Goal: Task Accomplishment & Management: Use online tool/utility

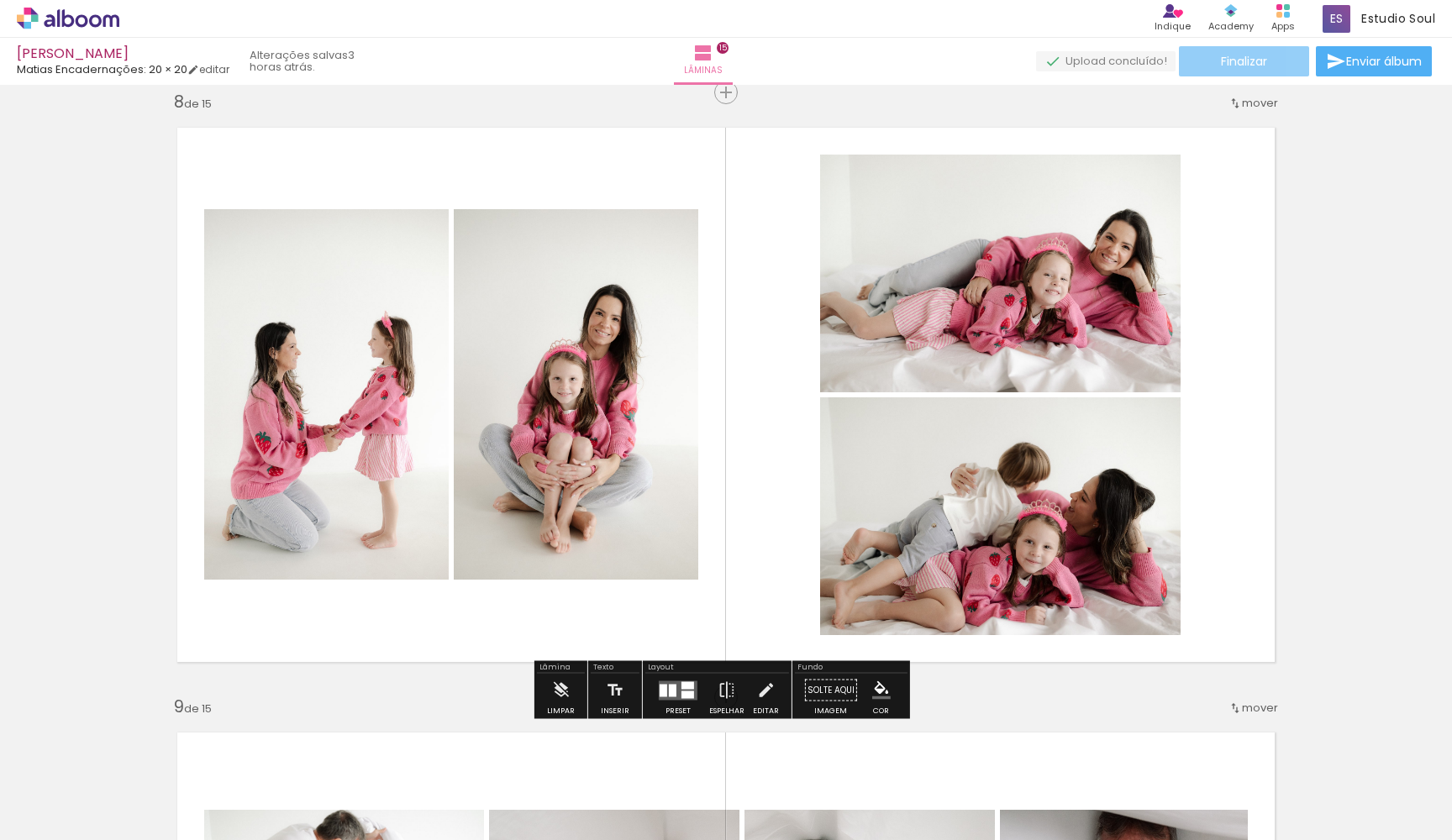
scroll to position [3928, 0]
click at [79, 824] on span "Adicionar Fotos" at bounding box center [59, 817] width 51 height 18
click at [0, 0] on input "file" at bounding box center [0, 0] width 0 height 0
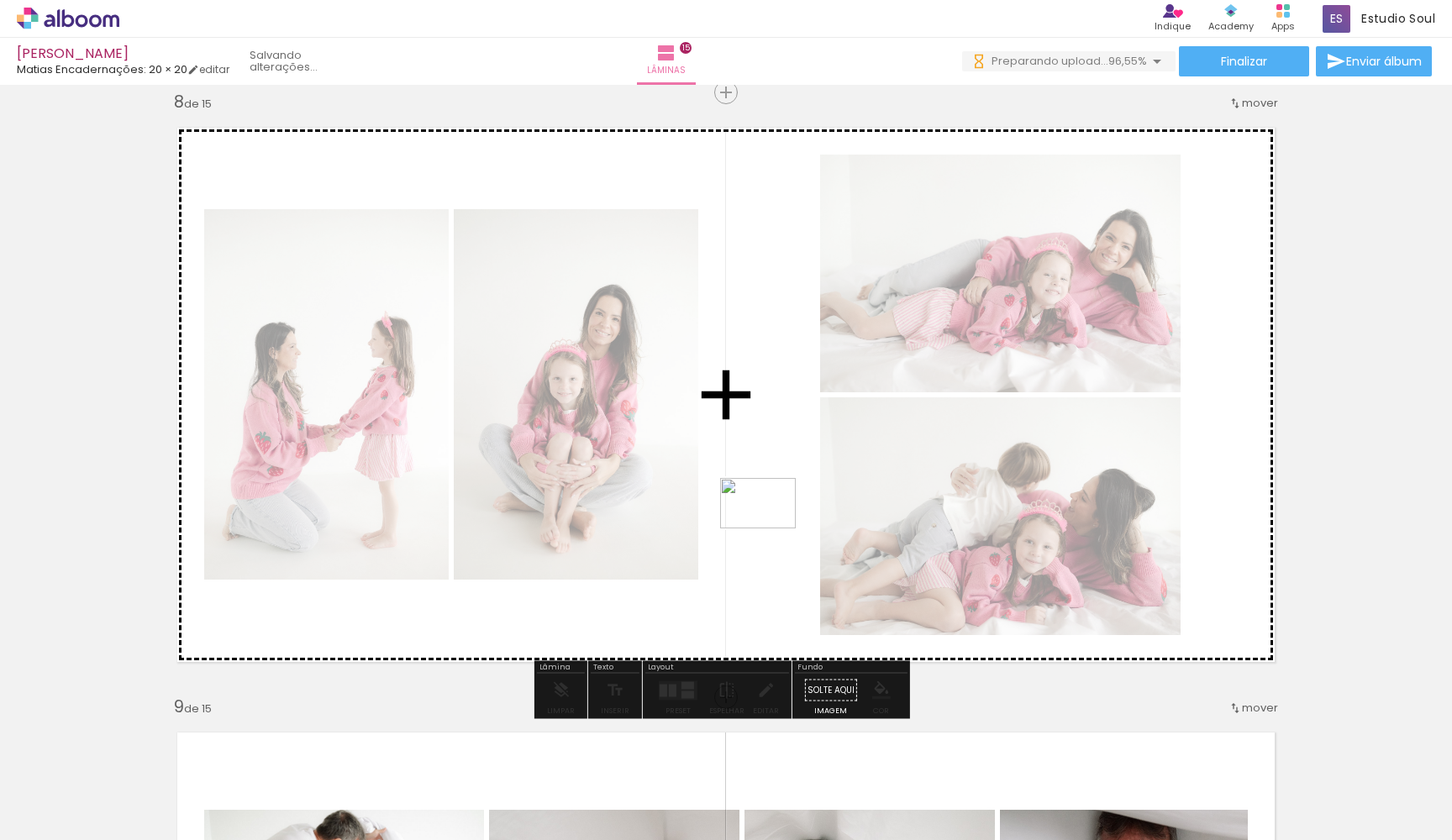
drag, startPoint x: 1320, startPoint y: 805, endPoint x: 762, endPoint y: 521, distance: 626.1
click at [762, 521] on quentale-workspace at bounding box center [726, 420] width 1452 height 840
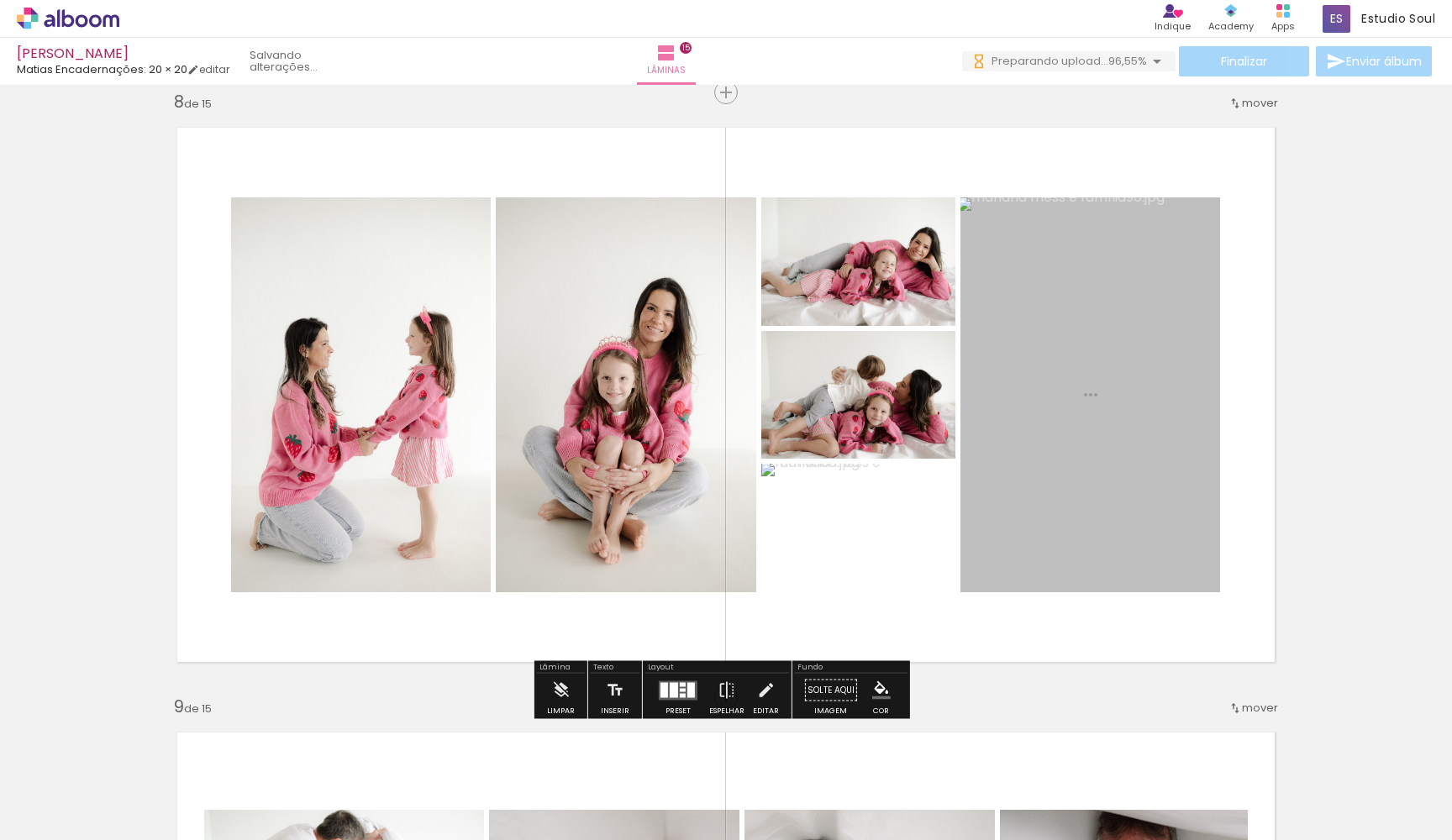
drag, startPoint x: 1403, startPoint y: 780, endPoint x: 734, endPoint y: 415, distance: 762.1
click at [734, 415] on quentale-workspace at bounding box center [726, 420] width 1452 height 840
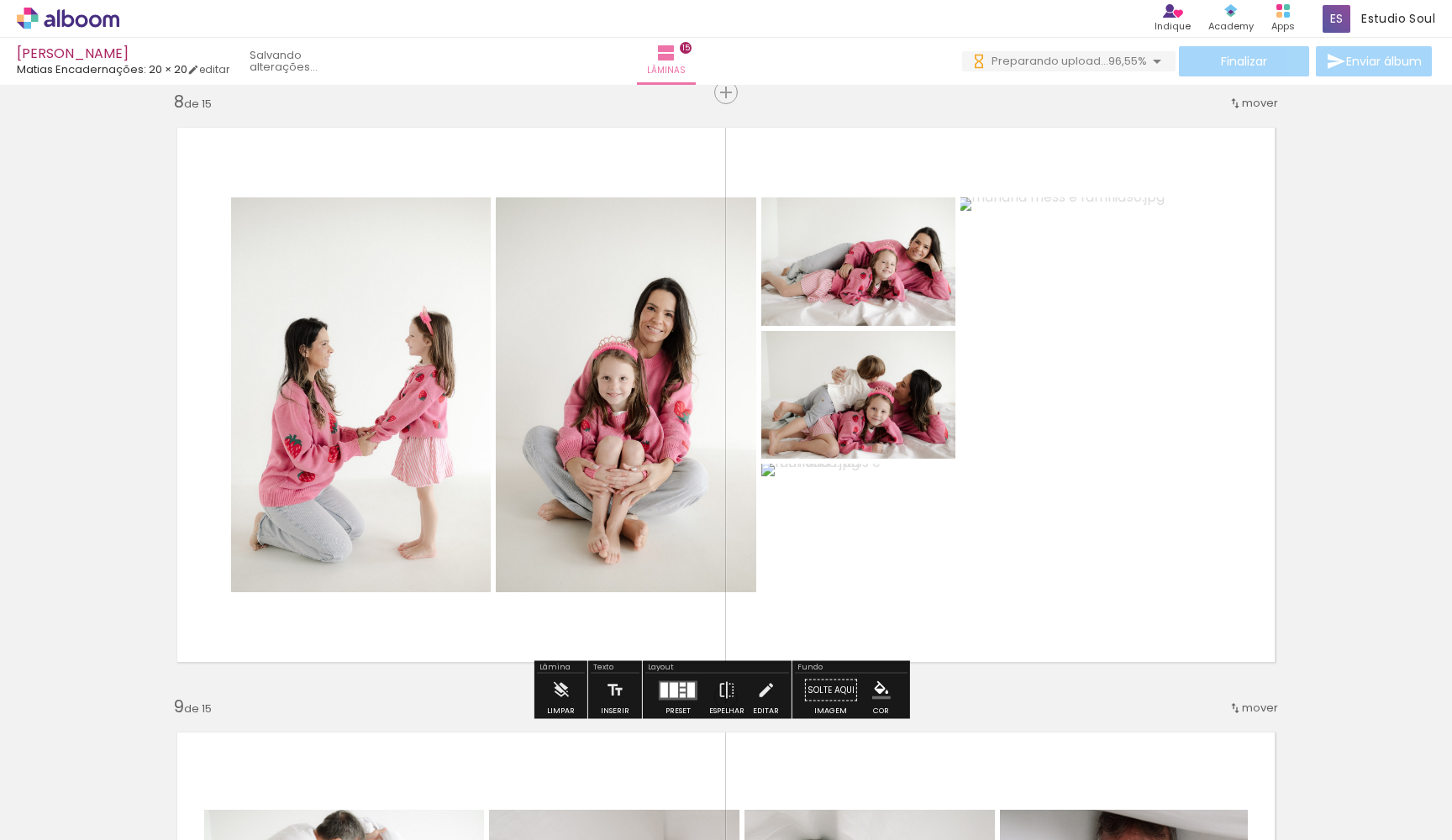
click at [670, 692] on div at bounding box center [674, 690] width 9 height 15
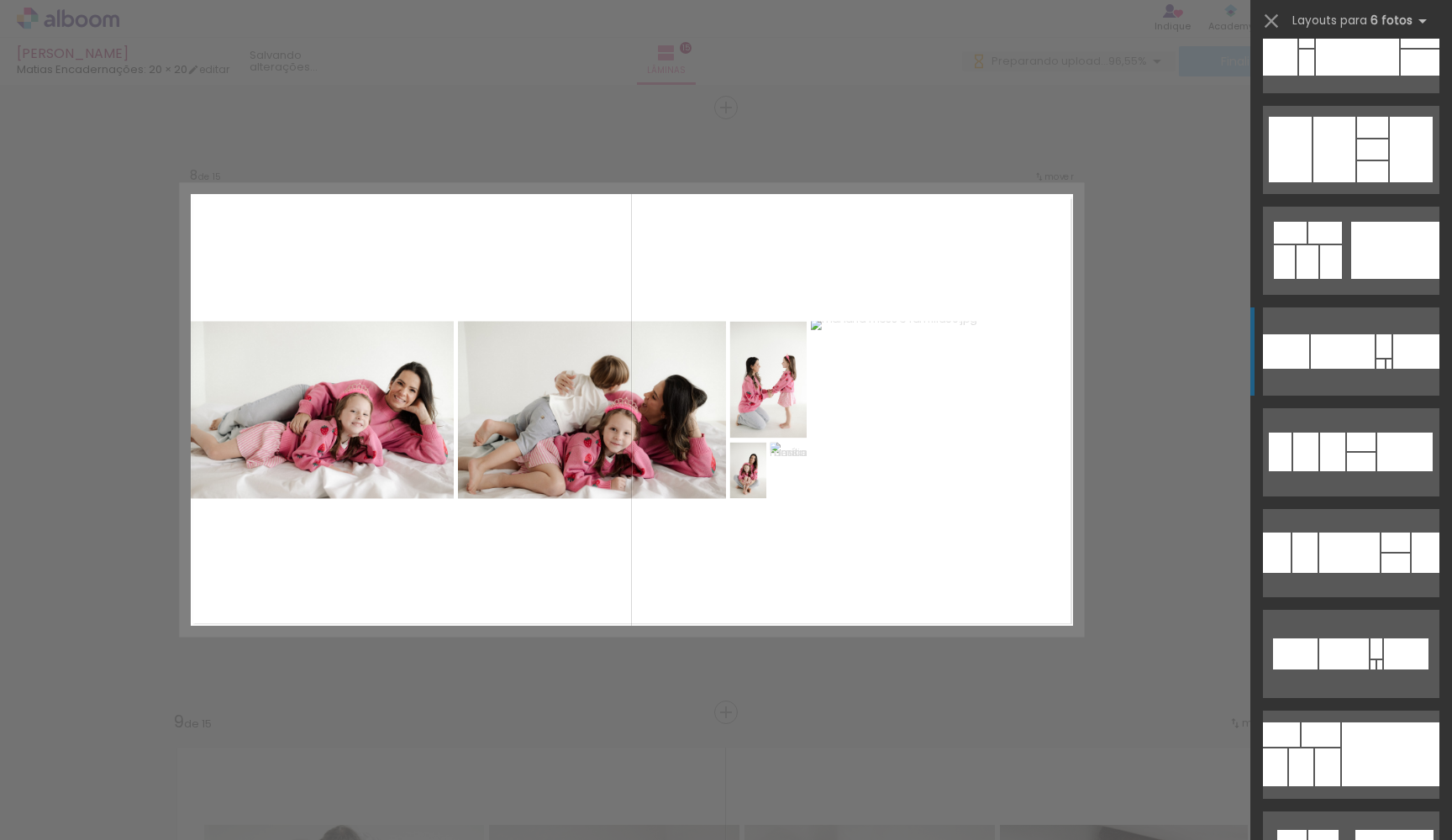
scroll to position [144, 0]
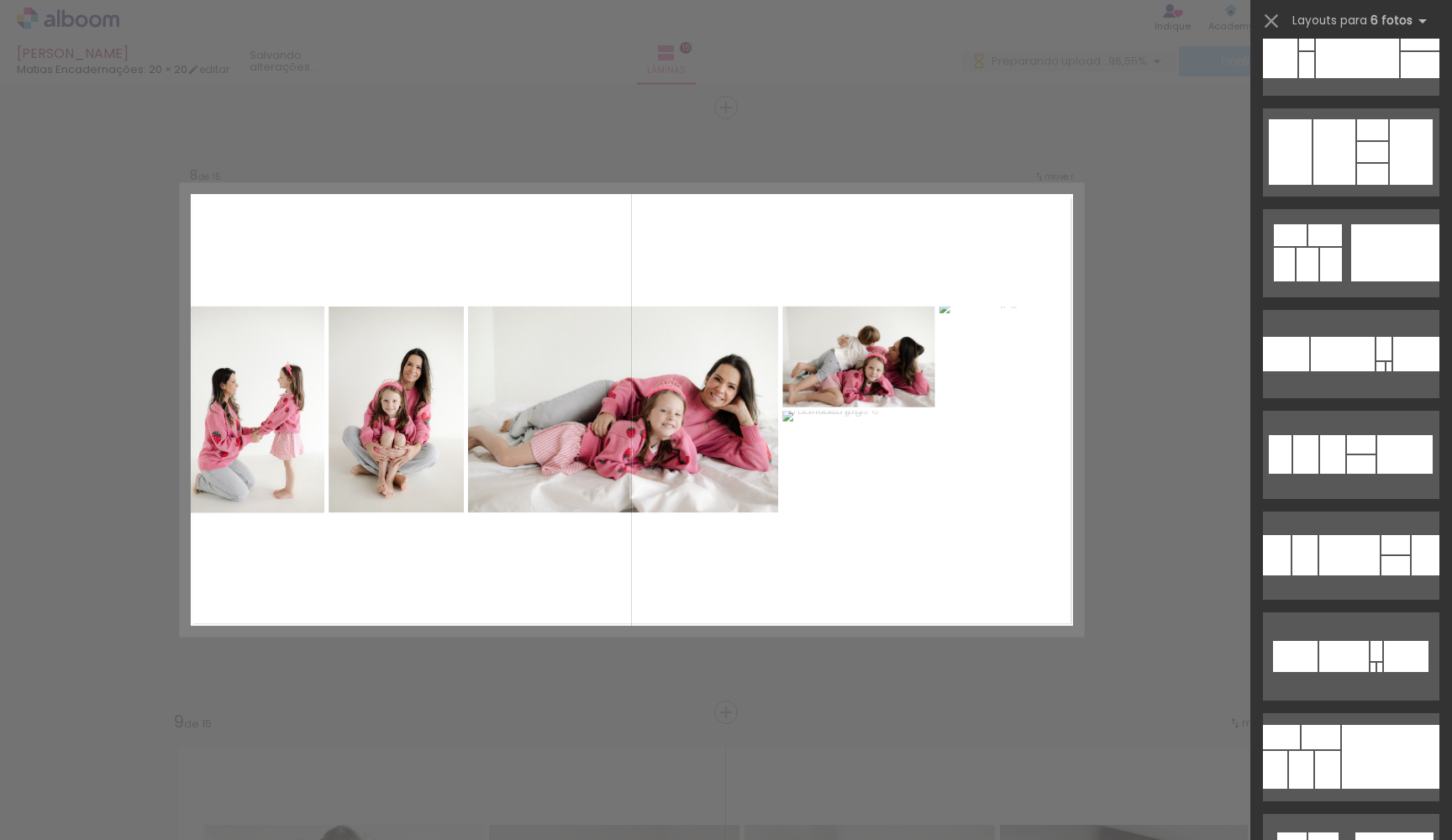
click at [1154, 603] on div "Confirmar Cancelar" at bounding box center [726, 704] width 1452 height 9717
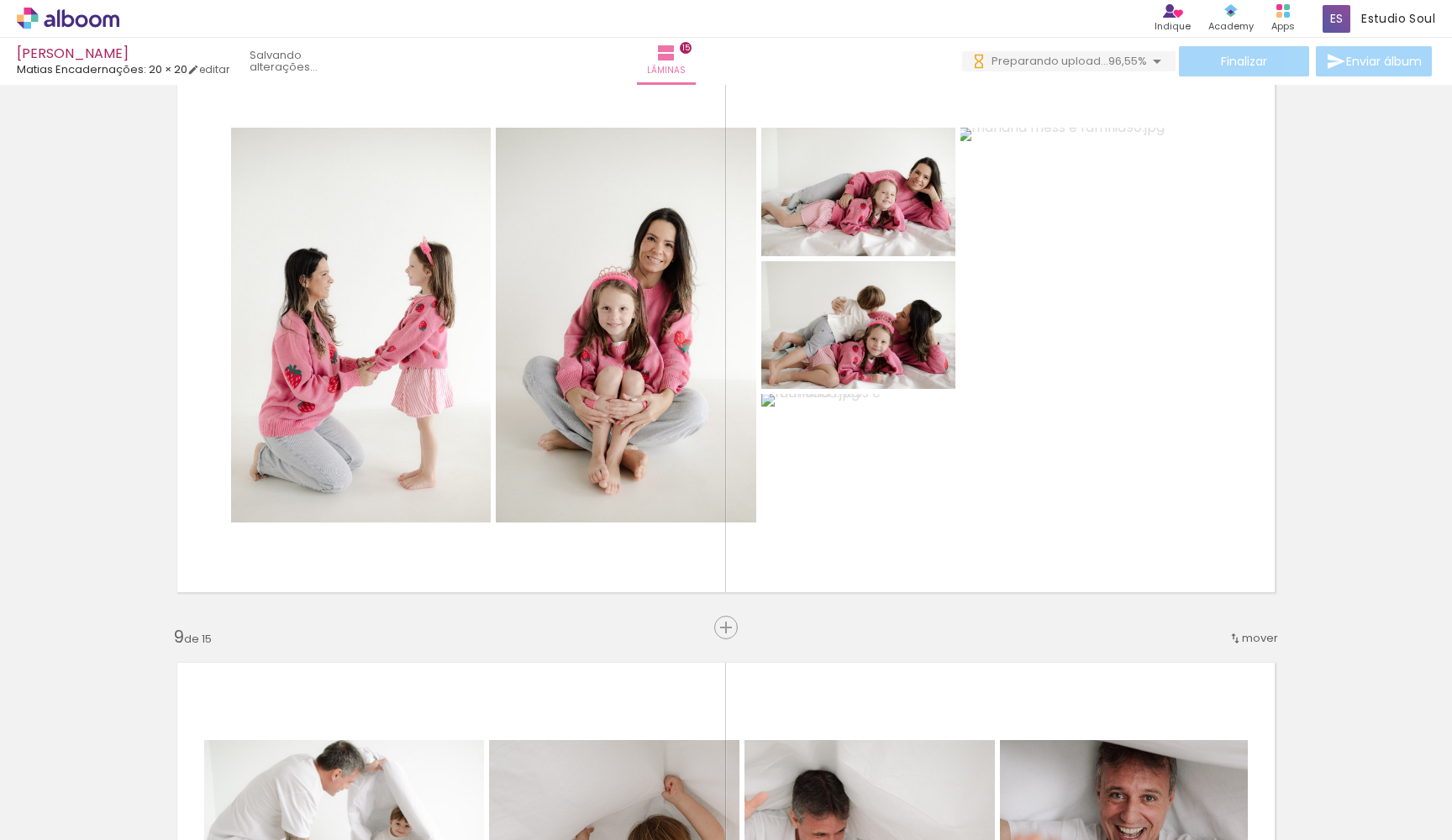
scroll to position [4302, 0]
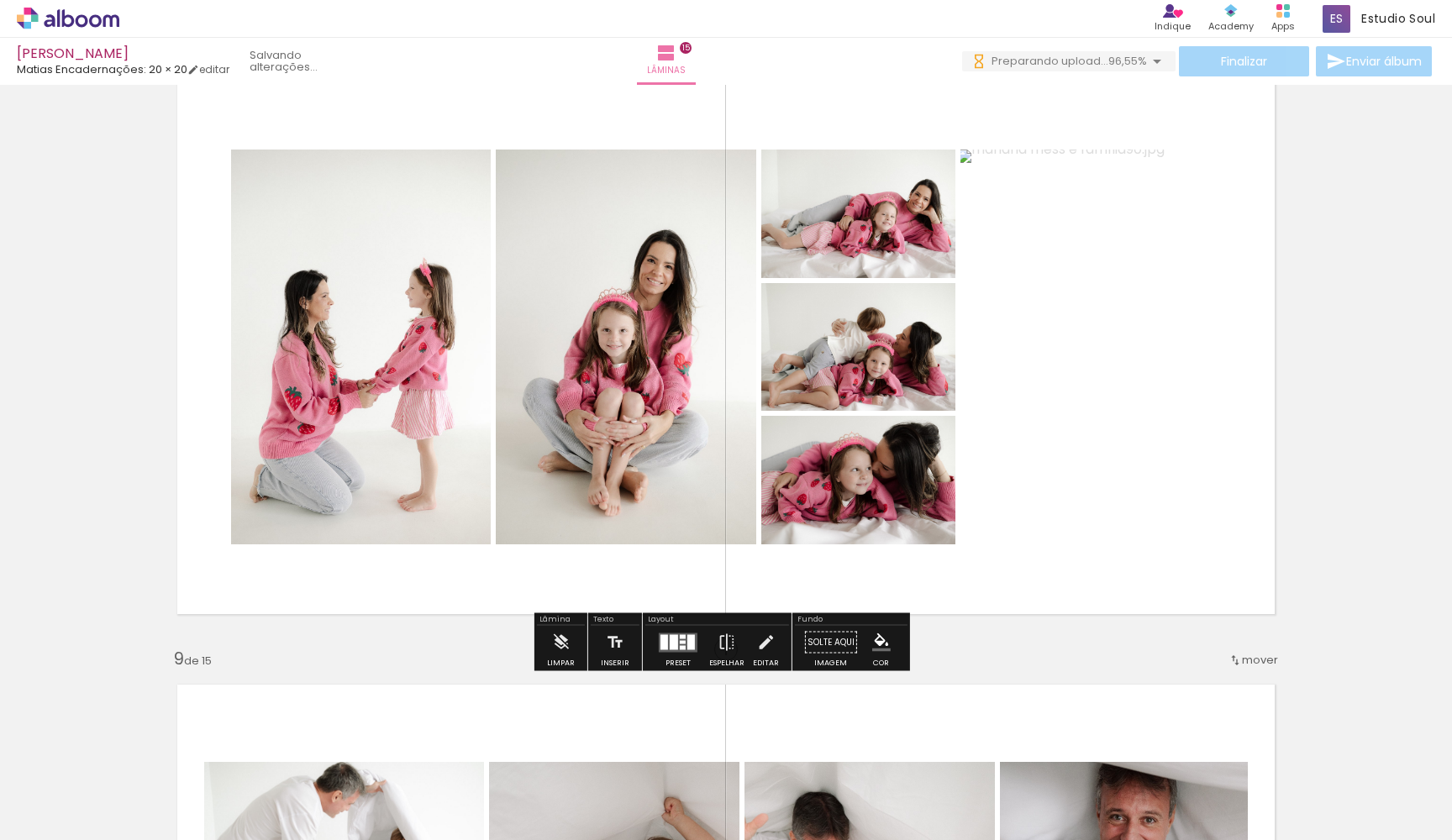
click at [680, 645] on div at bounding box center [682, 647] width 6 height 4
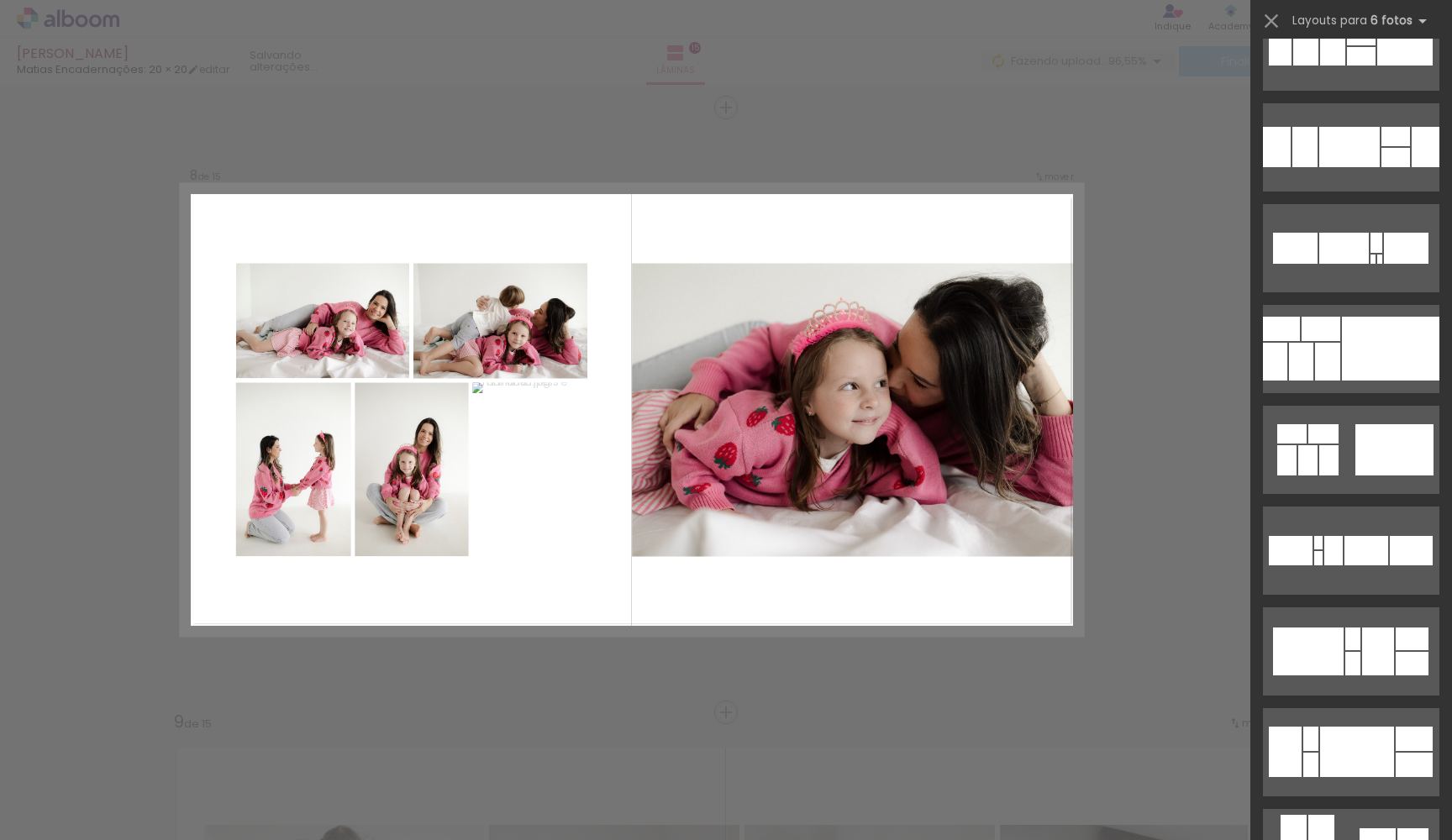
scroll to position [572, 0]
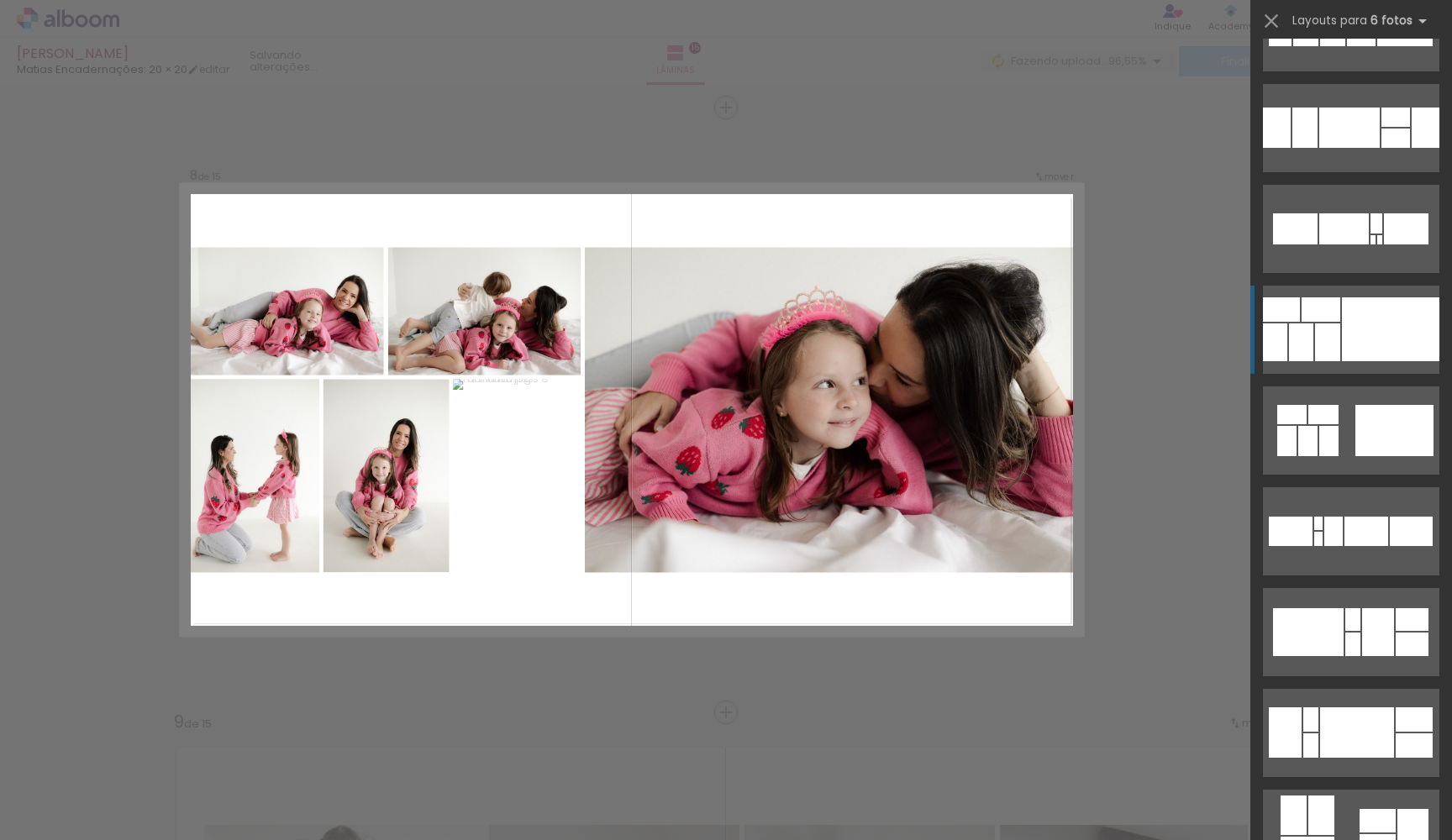
click at [1366, 353] on div at bounding box center [1391, 329] width 98 height 64
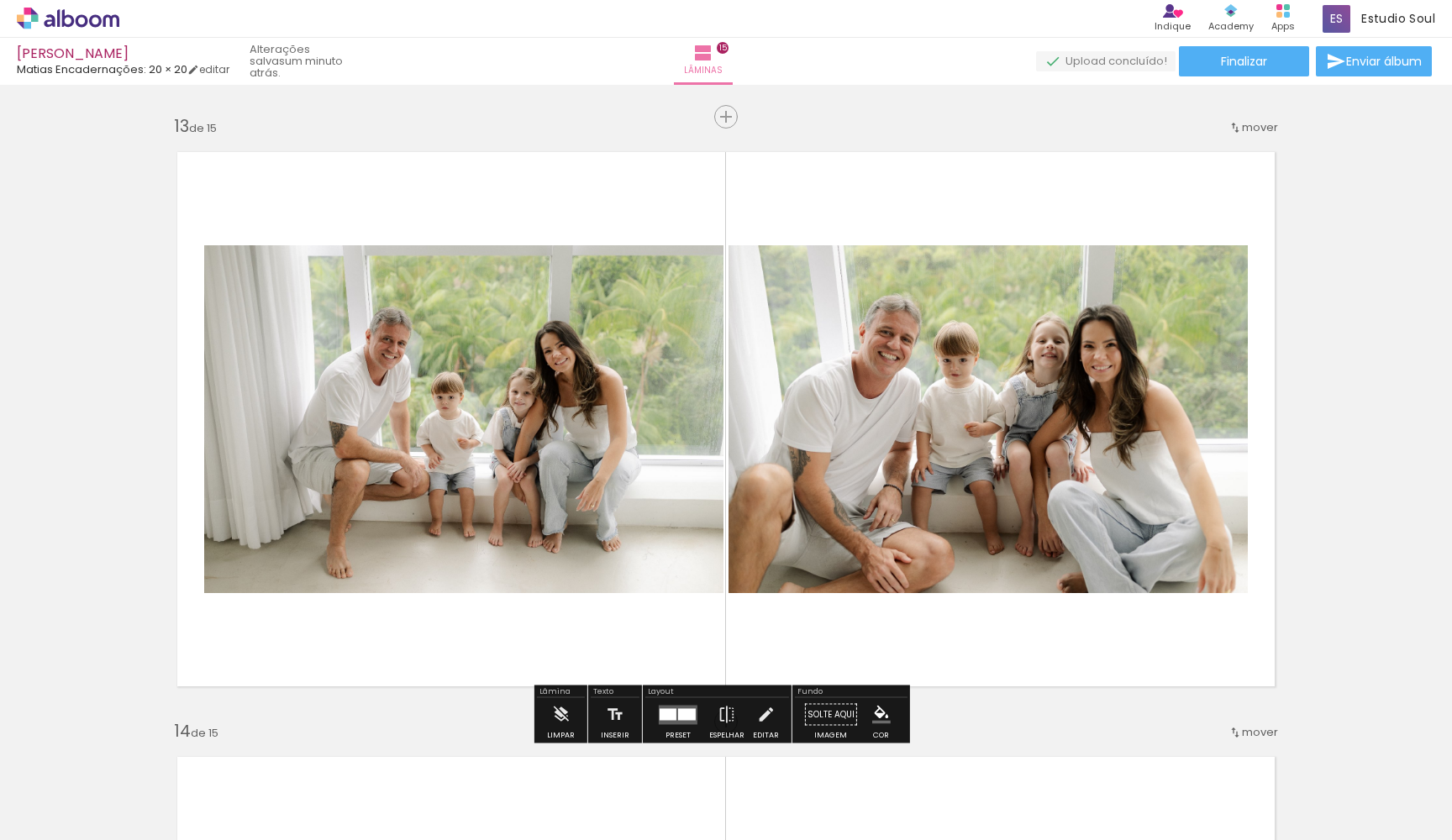
scroll to position [7259, 0]
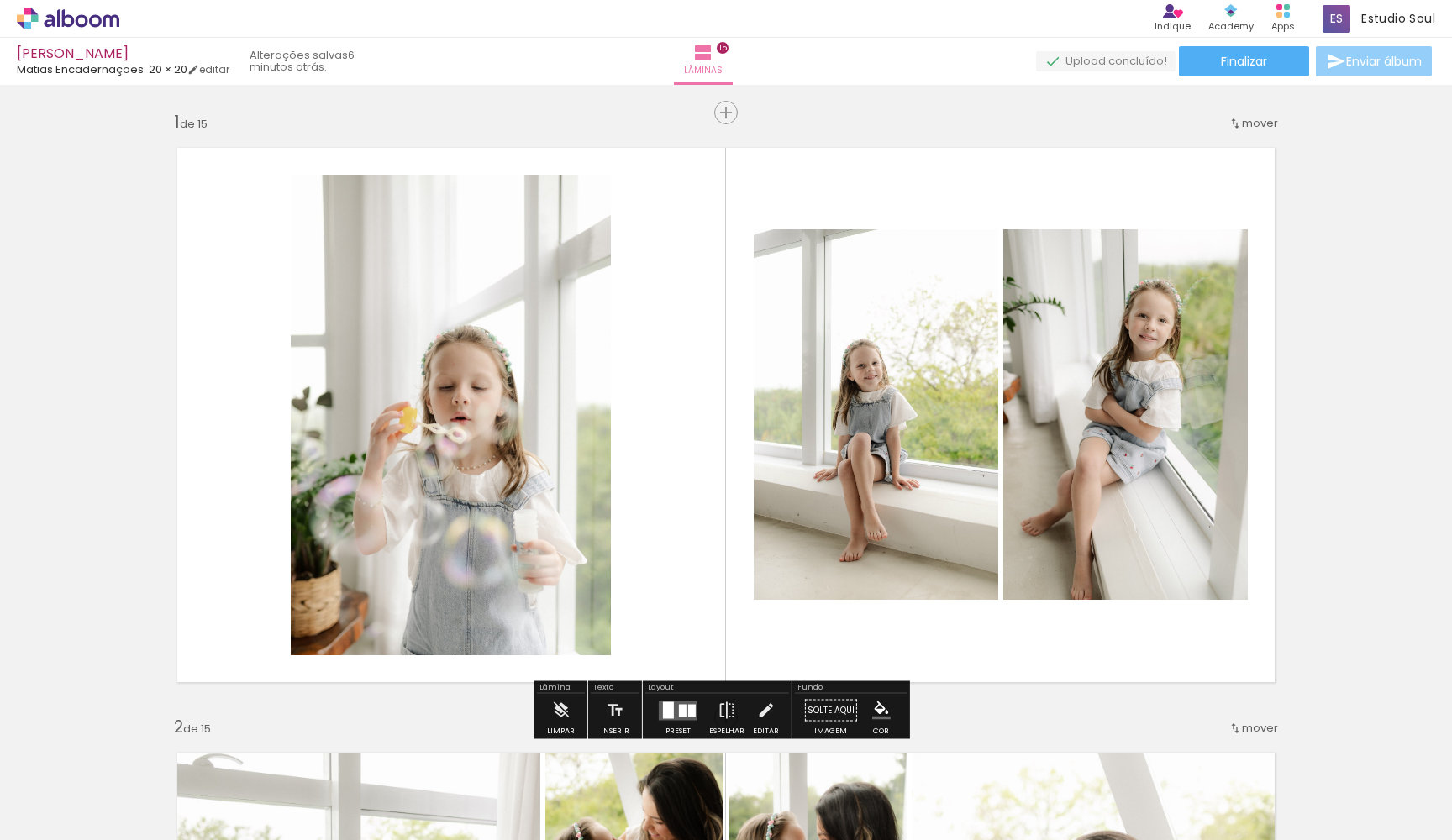
click at [1368, 65] on span "Enviar álbum" at bounding box center [1384, 61] width 76 height 11
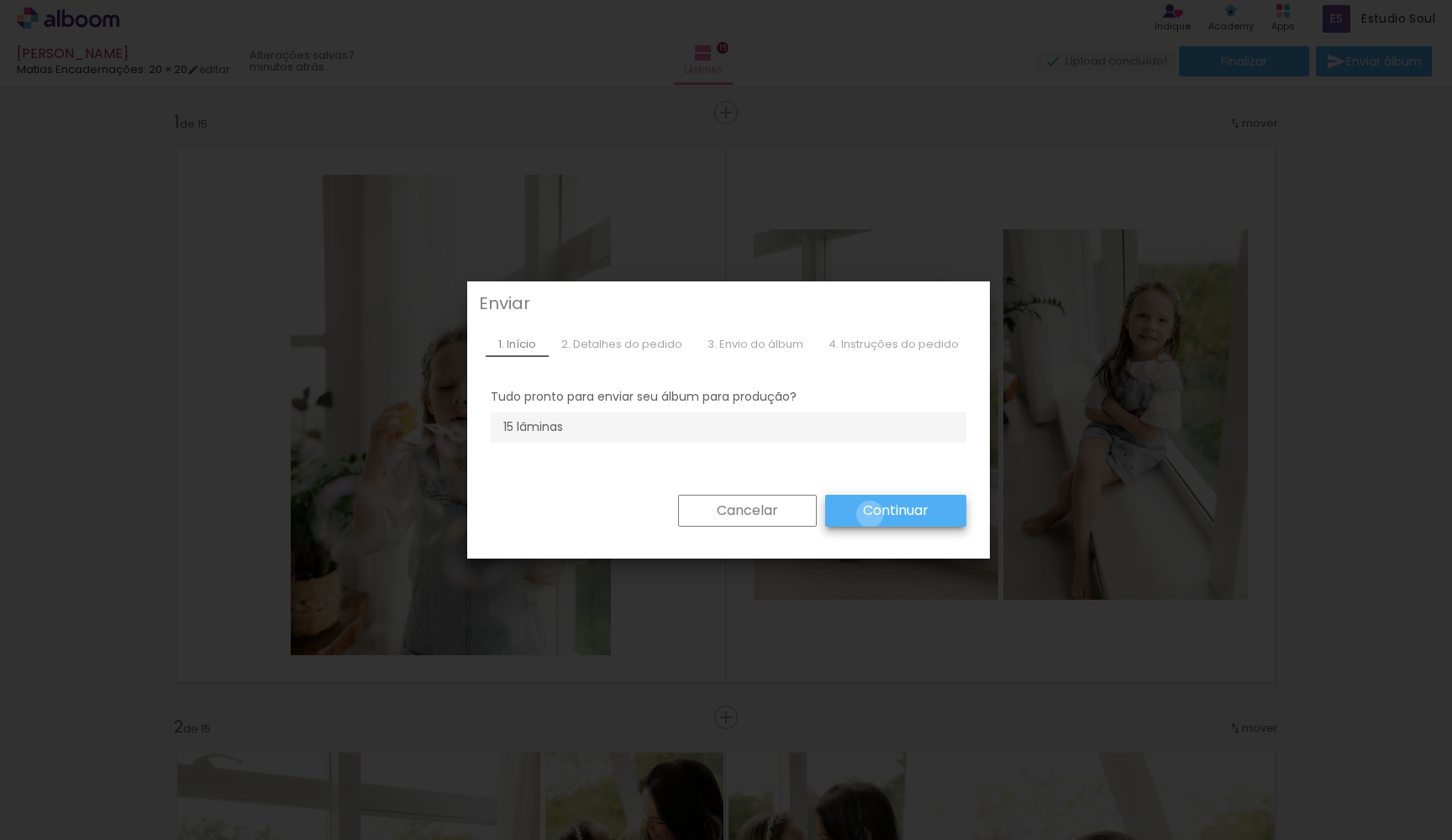
click at [0, 0] on slot "Continuar" at bounding box center [0, 0] width 0 height 0
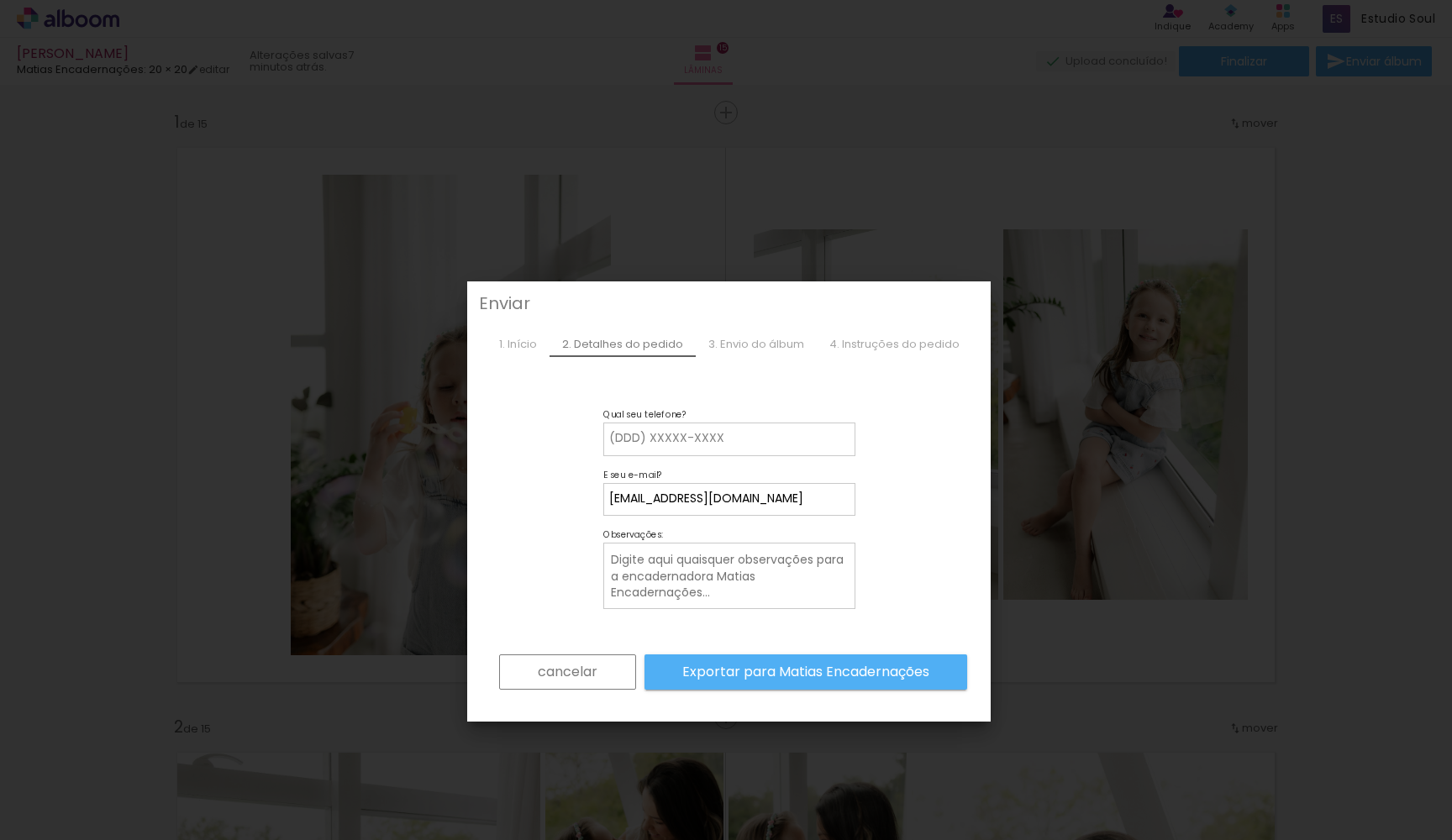
click at [605, 673] on paper-button "cancelar" at bounding box center [568, 672] width 137 height 35
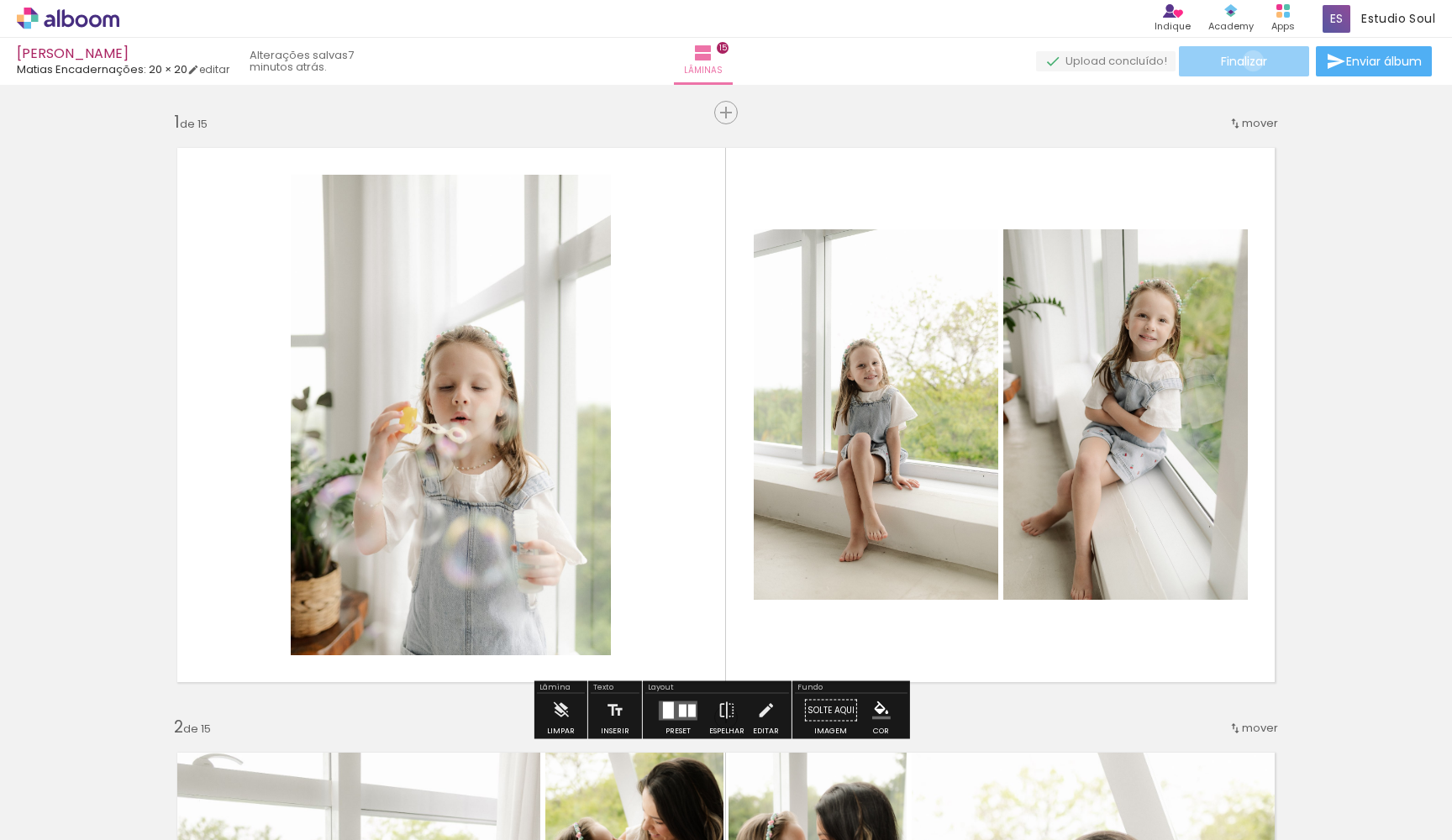
click at [1247, 60] on span "Finalizar" at bounding box center [1244, 61] width 46 height 11
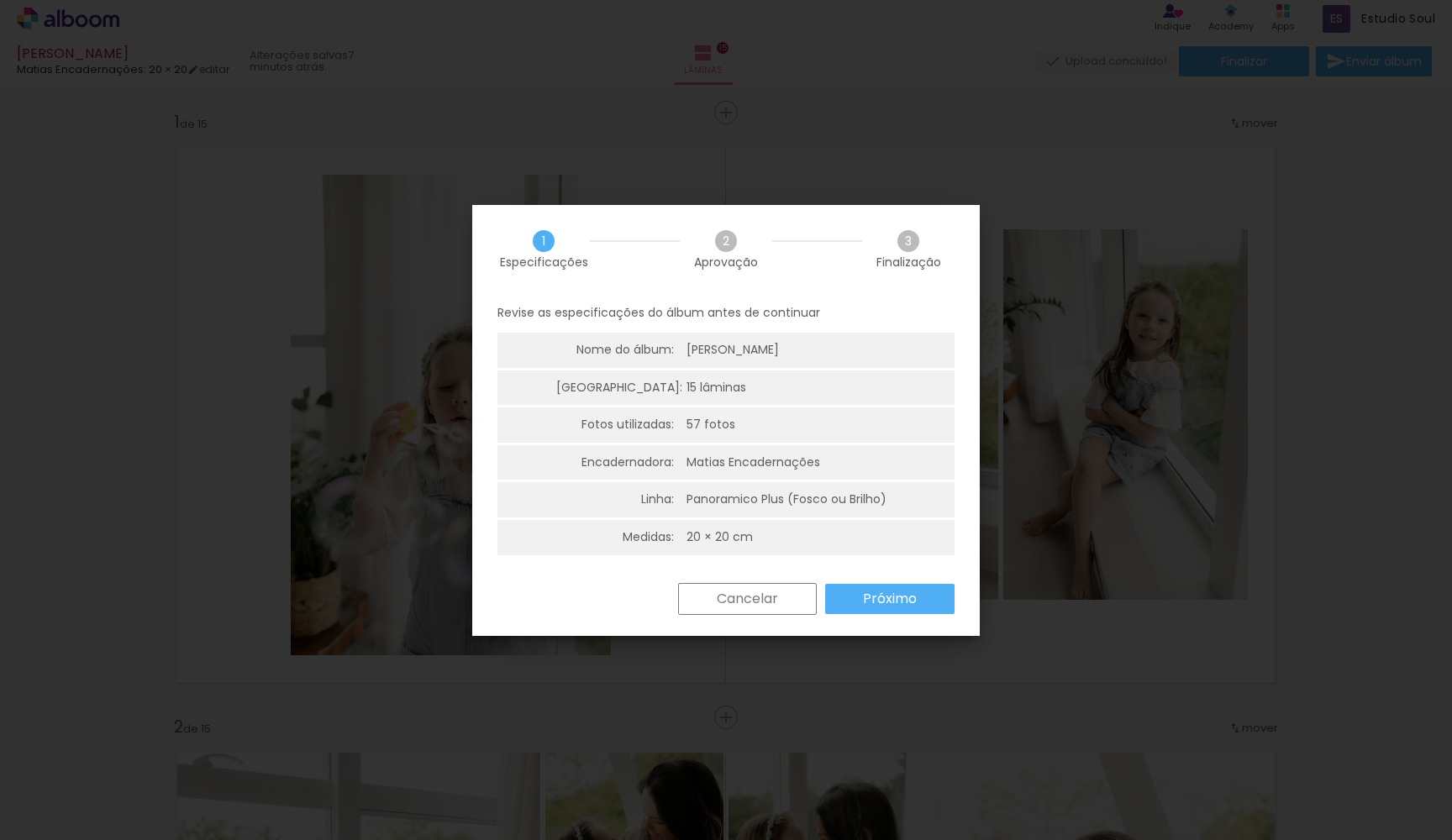
click at [0, 0] on slot "Próximo" at bounding box center [0, 0] width 0 height 0
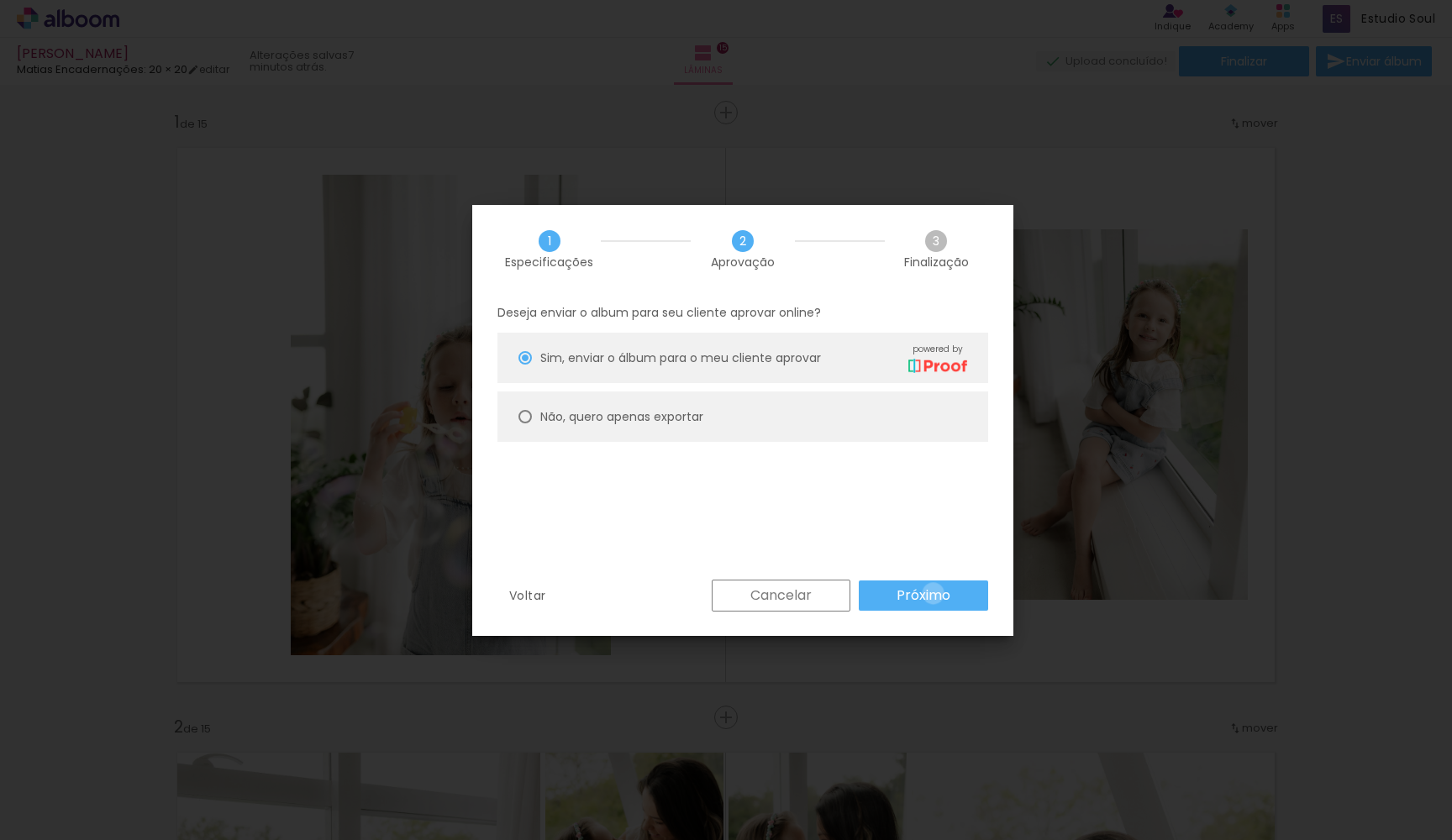
click at [0, 0] on slot "Próximo" at bounding box center [0, 0] width 0 height 0
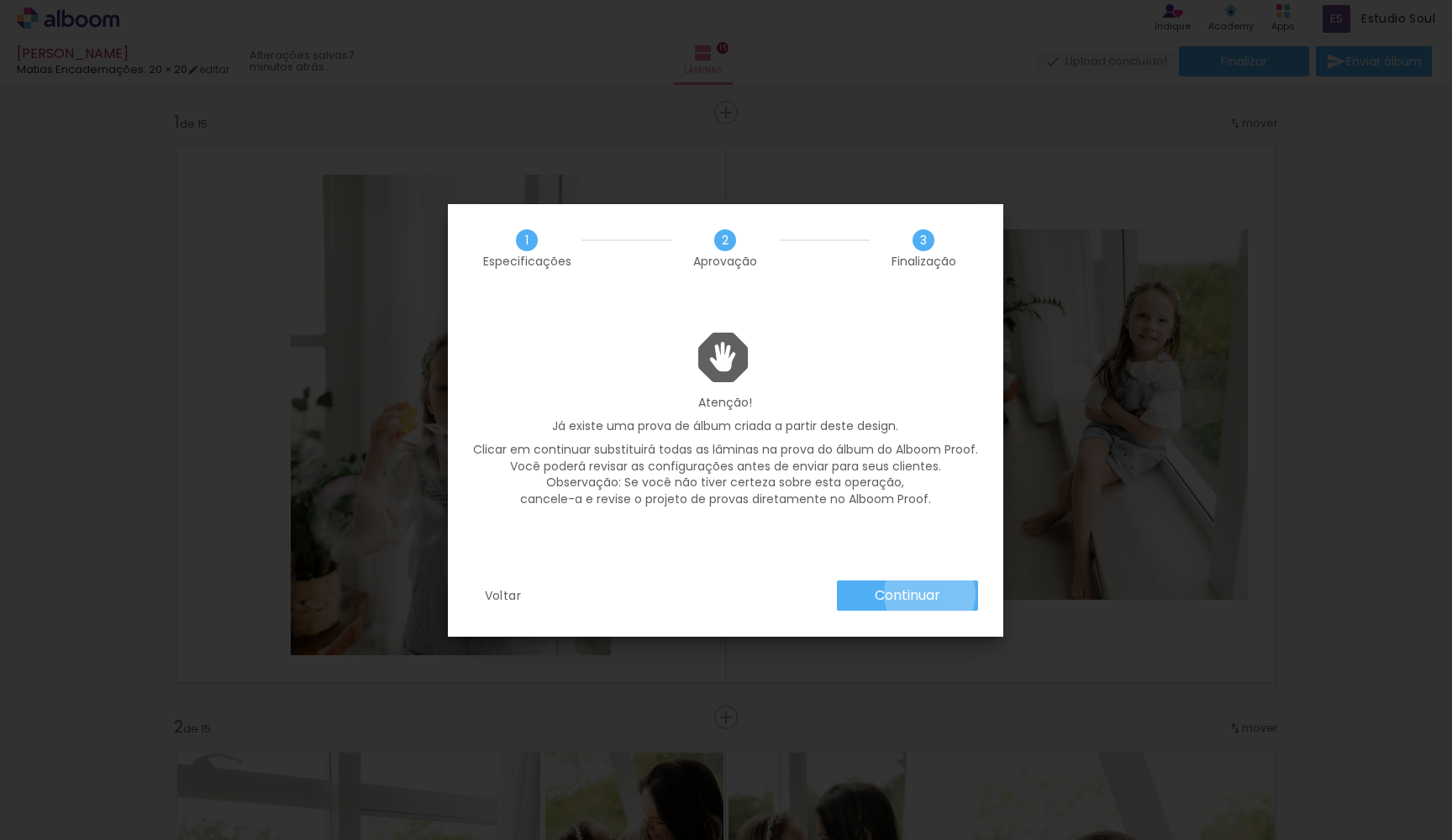
click at [0, 0] on slot "Continuar" at bounding box center [0, 0] width 0 height 0
